Goal: Task Accomplishment & Management: Complete application form

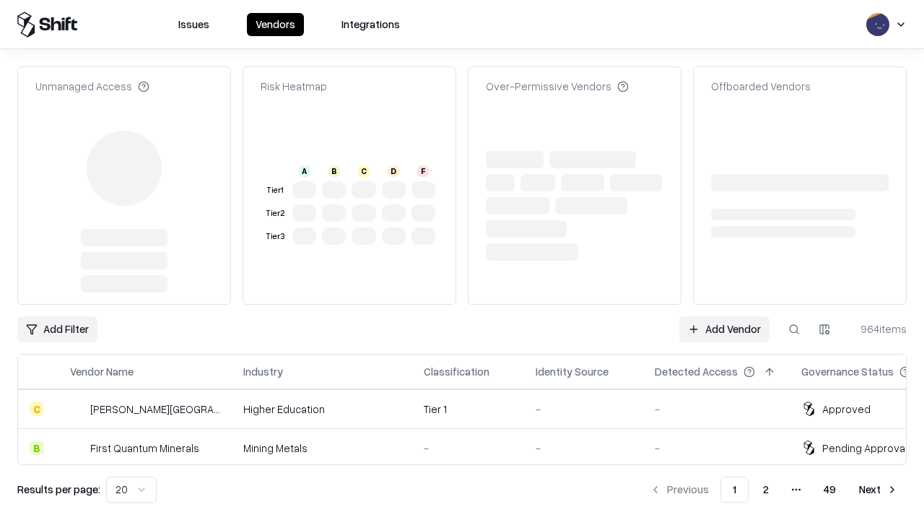
click at [724, 329] on link "Add Vendor" at bounding box center [724, 329] width 90 height 26
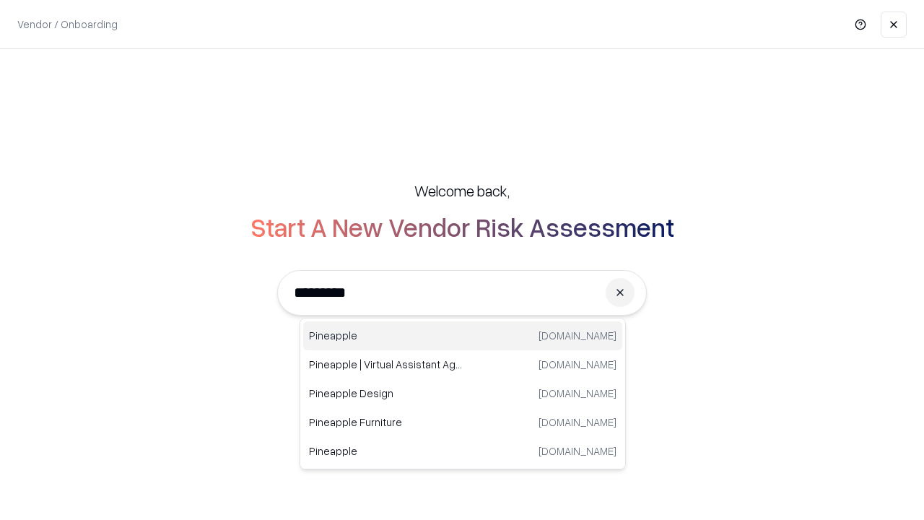
click at [463, 336] on div "Pineapple [DOMAIN_NAME]" at bounding box center [462, 335] width 319 height 29
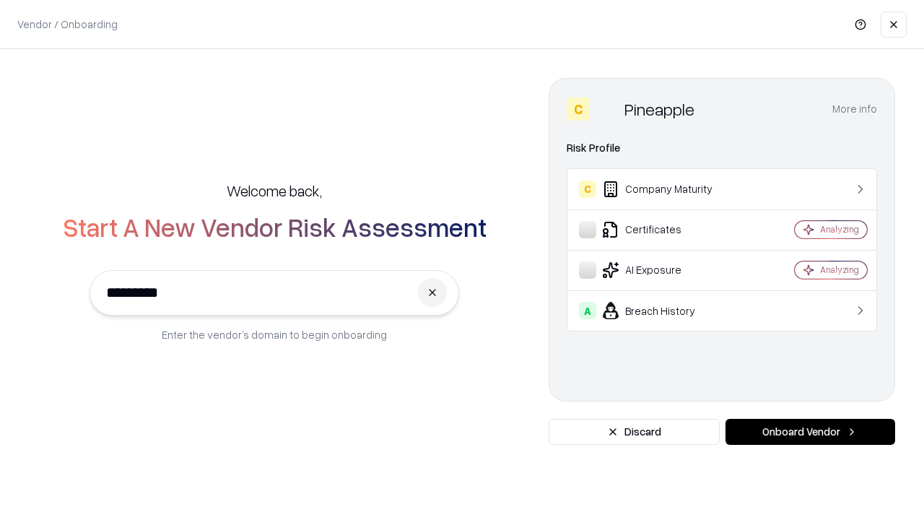
type input "*********"
click at [810, 432] on button "Onboard Vendor" at bounding box center [811, 432] width 170 height 26
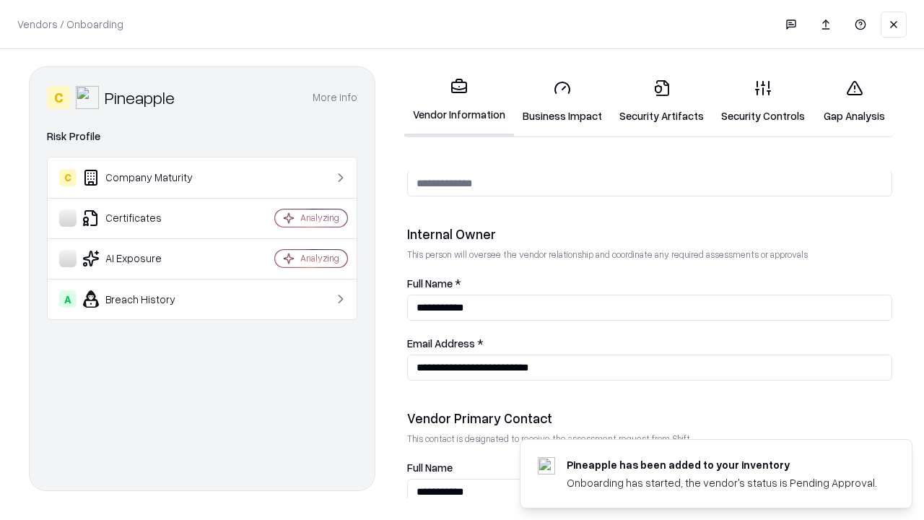
scroll to position [748, 0]
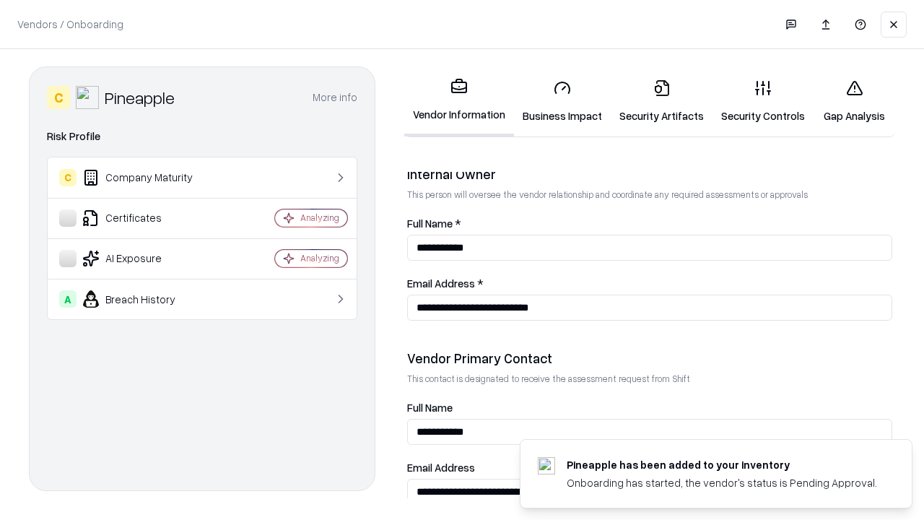
click at [563, 101] on link "Business Impact" at bounding box center [562, 101] width 97 height 67
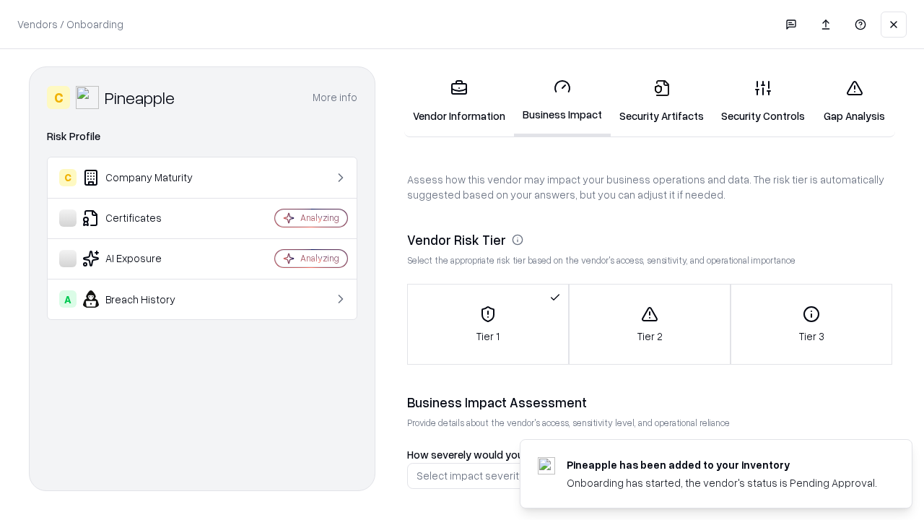
click at [661, 101] on link "Security Artifacts" at bounding box center [662, 101] width 102 height 67
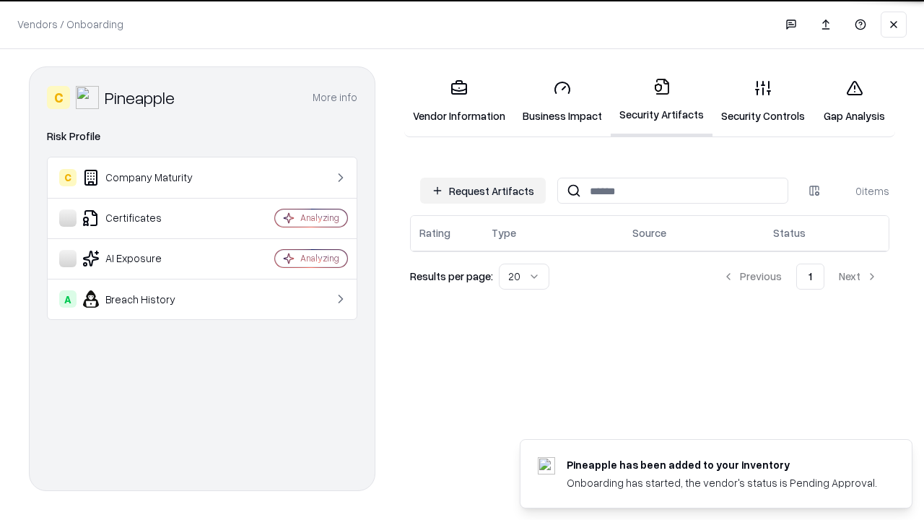
click at [483, 190] on button "Request Artifacts" at bounding box center [483, 191] width 126 height 26
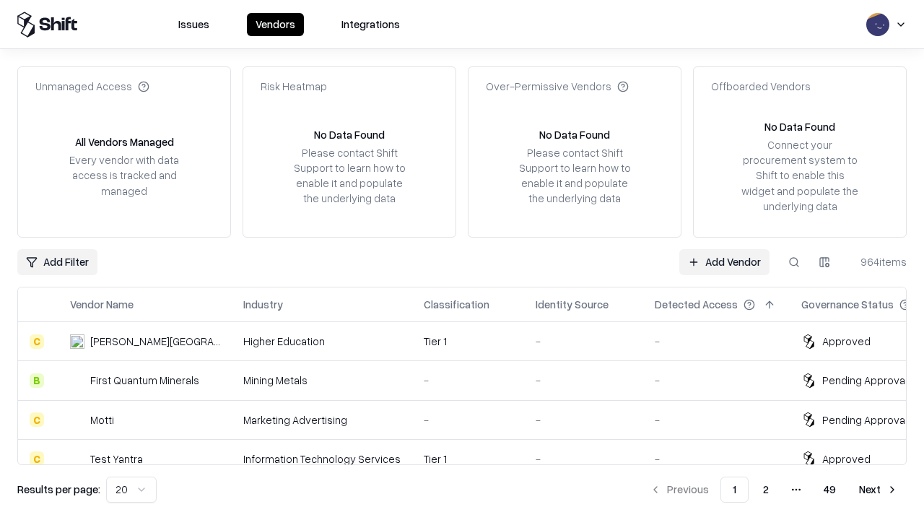
click at [724, 261] on link "Add Vendor" at bounding box center [724, 262] width 90 height 26
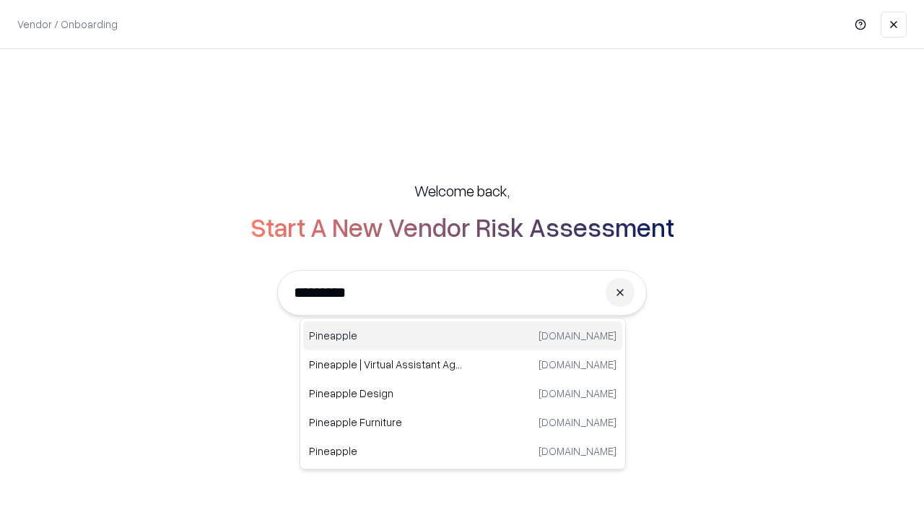
click at [463, 336] on div "Pineapple [DOMAIN_NAME]" at bounding box center [462, 335] width 319 height 29
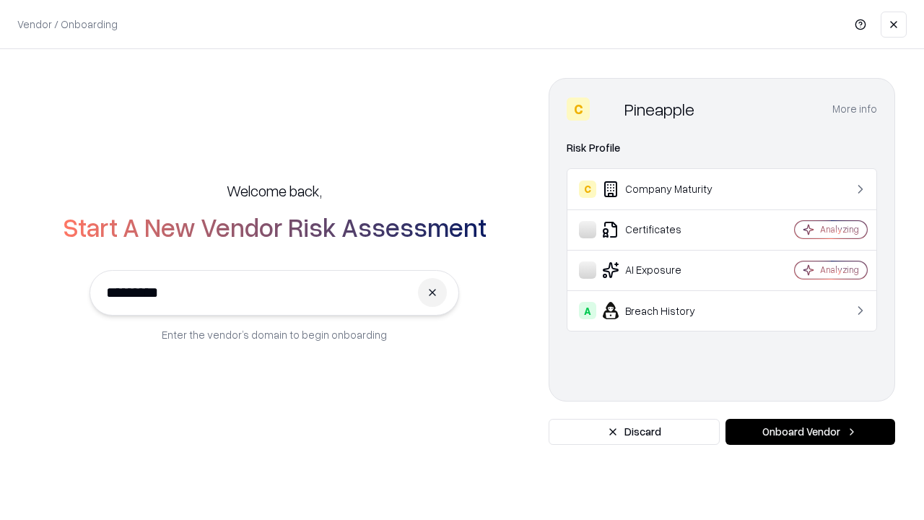
type input "*********"
click at [810, 432] on button "Onboard Vendor" at bounding box center [811, 432] width 170 height 26
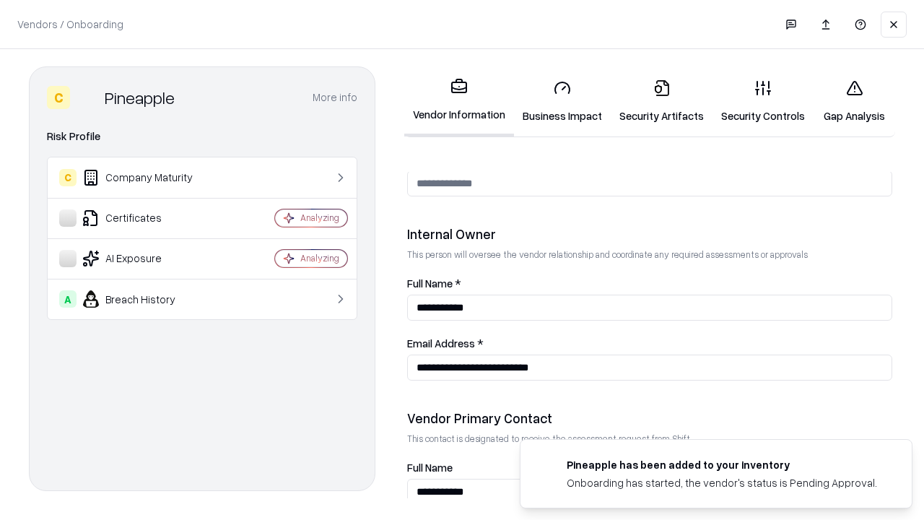
scroll to position [748, 0]
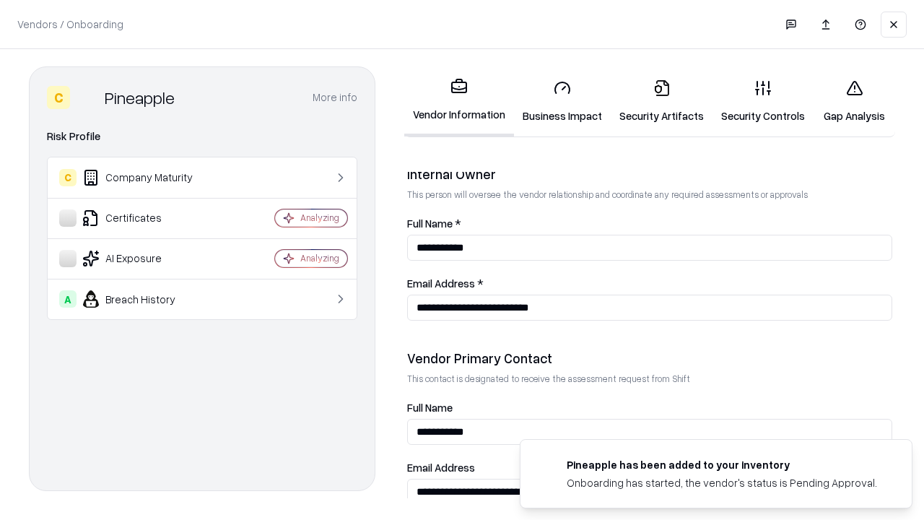
click at [854, 101] on link "Gap Analysis" at bounding box center [855, 101] width 82 height 67
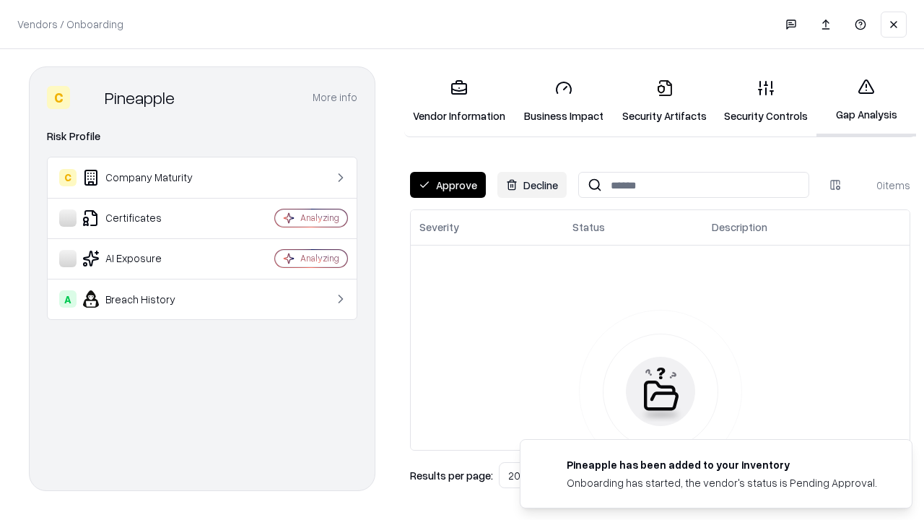
click at [448, 185] on button "Approve" at bounding box center [448, 185] width 76 height 26
